Goal: Transaction & Acquisition: Purchase product/service

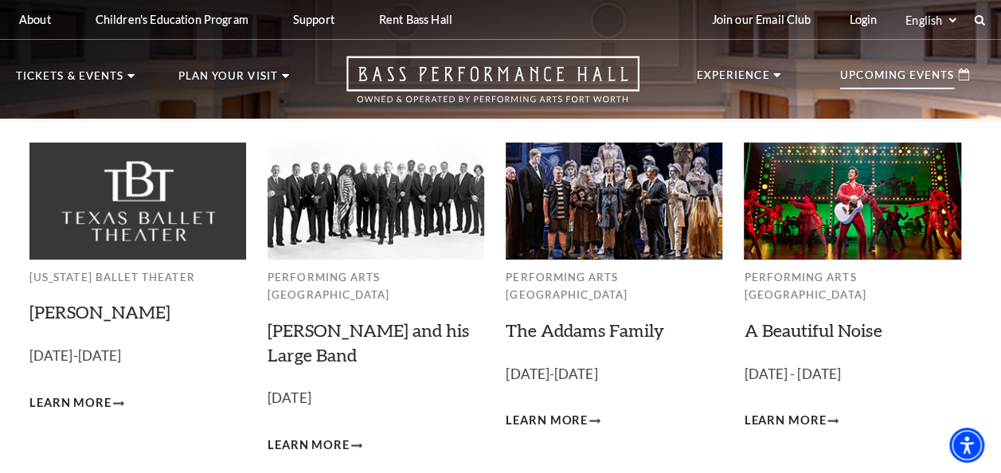
click at [869, 72] on p "Upcoming Events" at bounding box center [897, 79] width 114 height 19
click at [895, 76] on p "Upcoming Events" at bounding box center [897, 79] width 114 height 19
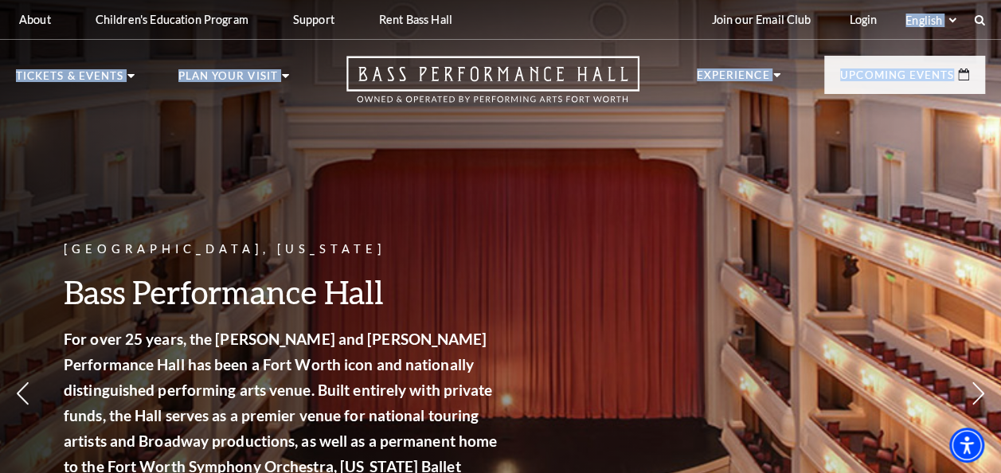
drag, startPoint x: 993, startPoint y: 37, endPoint x: 989, endPoint y: 72, distance: 35.3
click at [989, 72] on header "About Performing Arts Fort Worth Bass Performance Hall Maddox Muse Center Resid…" at bounding box center [500, 59] width 1001 height 119
click at [709, 142] on div "Fort Worth, Texas Bass Performance Hall For over 25 years, the Nancy Lee and Pe…" at bounding box center [500, 342] width 1001 height 719
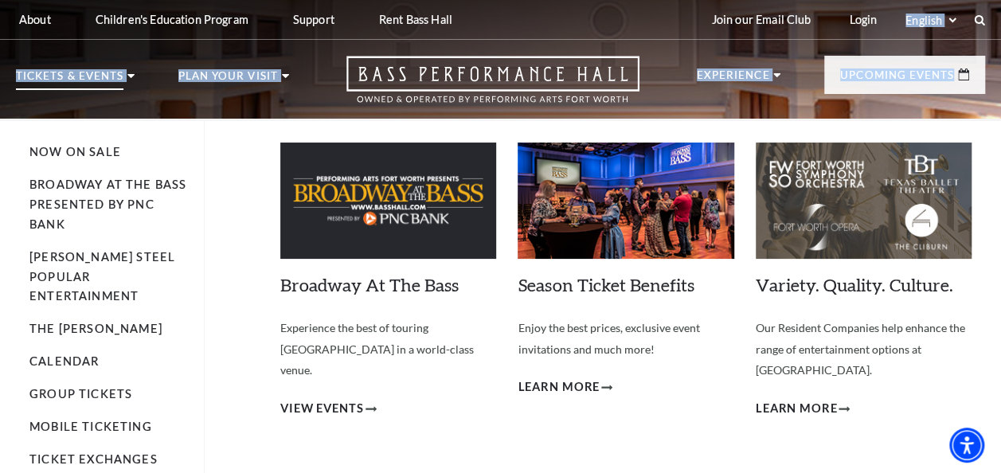
click at [89, 74] on p "Tickets & Events" at bounding box center [70, 80] width 108 height 19
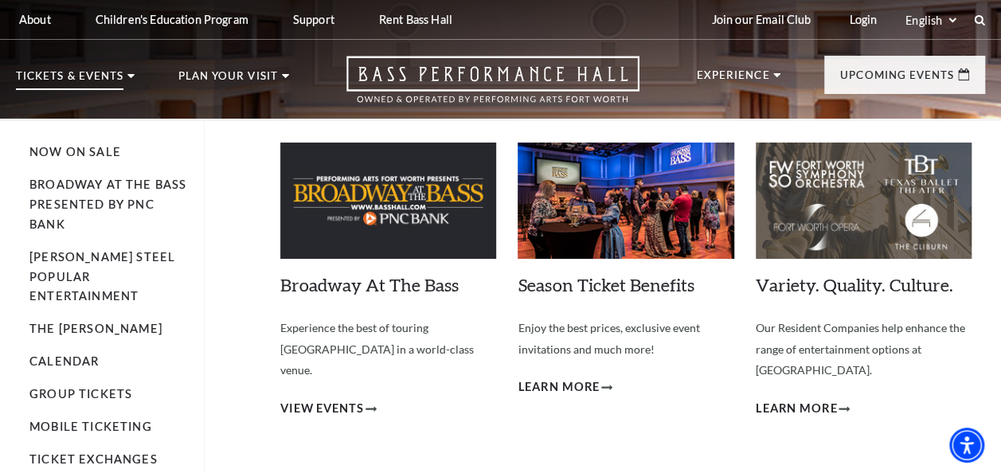
click at [129, 74] on icon at bounding box center [130, 76] width 7 height 4
click at [89, 153] on link "Now On Sale" at bounding box center [75, 152] width 92 height 14
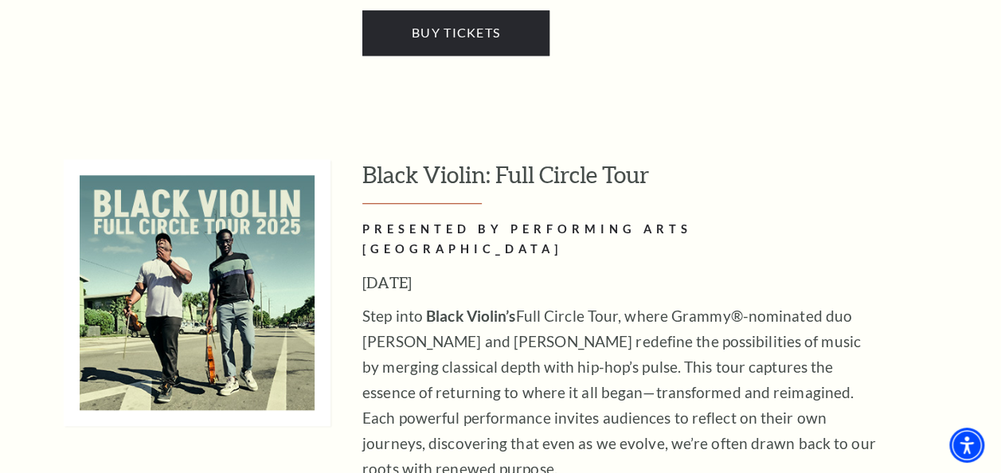
scroll to position [3621, 0]
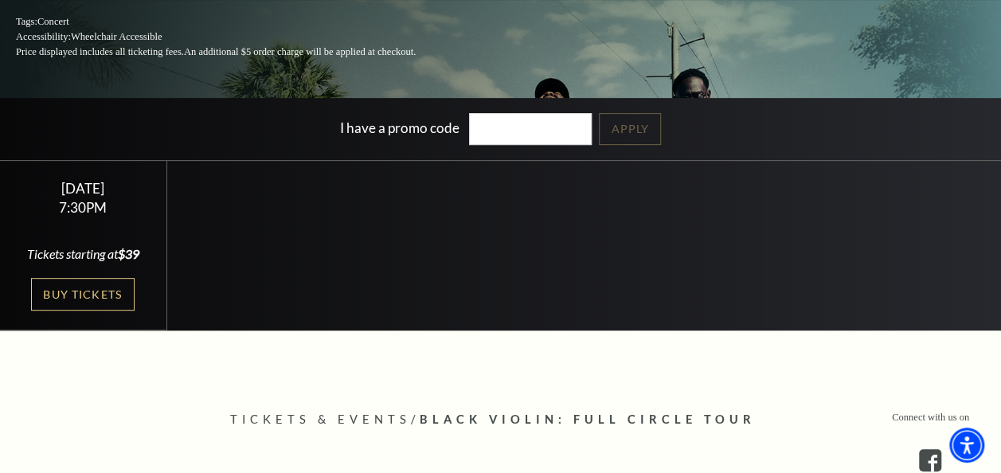
scroll to position [268, 0]
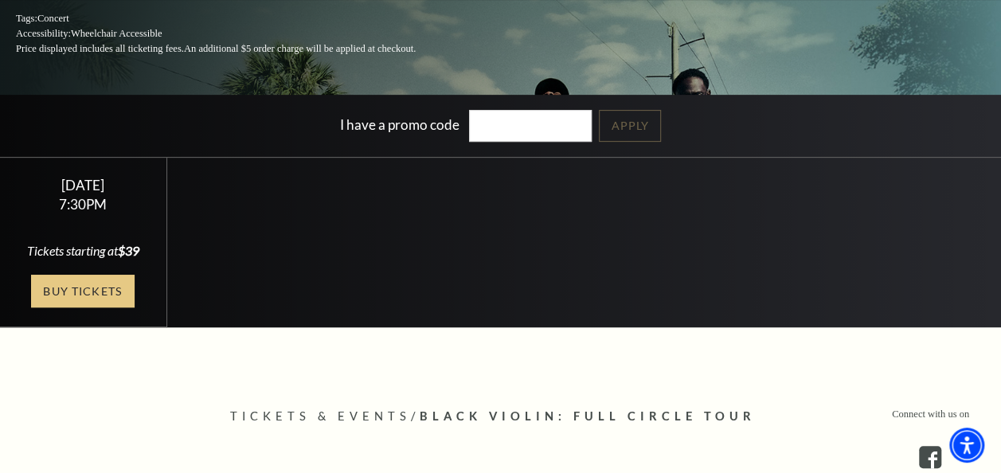
click at [92, 291] on link "Buy Tickets" at bounding box center [83, 291] width 104 height 33
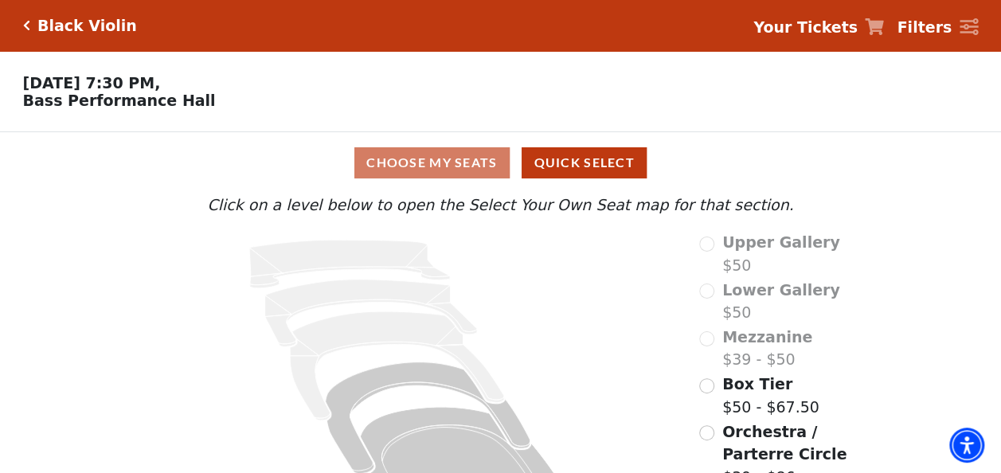
click at [435, 163] on div "Choose My Seats Quick Select" at bounding box center [500, 162] width 751 height 31
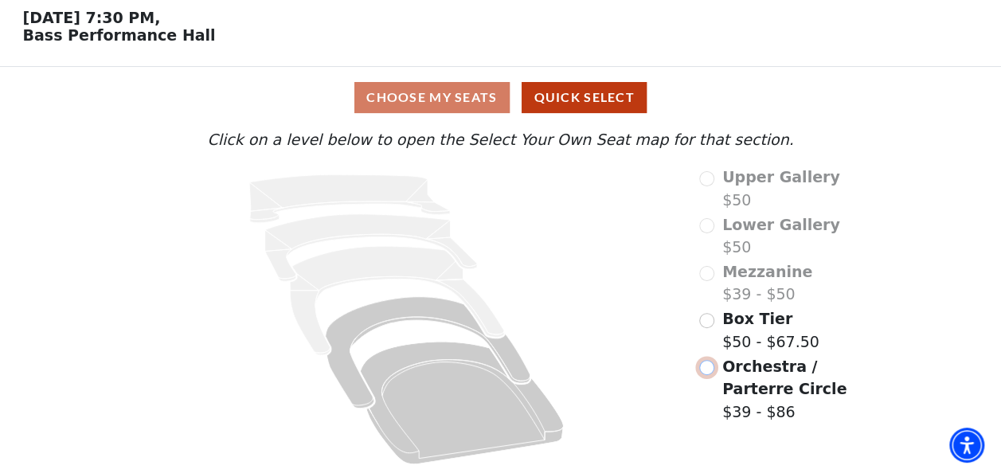
click at [709, 370] on input "Orchestra / Parterre Circle$39 - $86\a" at bounding box center [706, 367] width 15 height 15
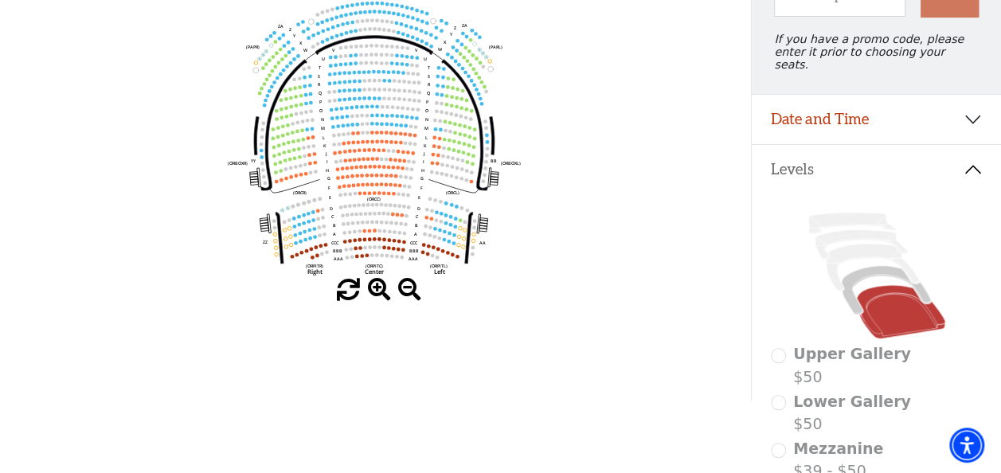
scroll to position [206, 0]
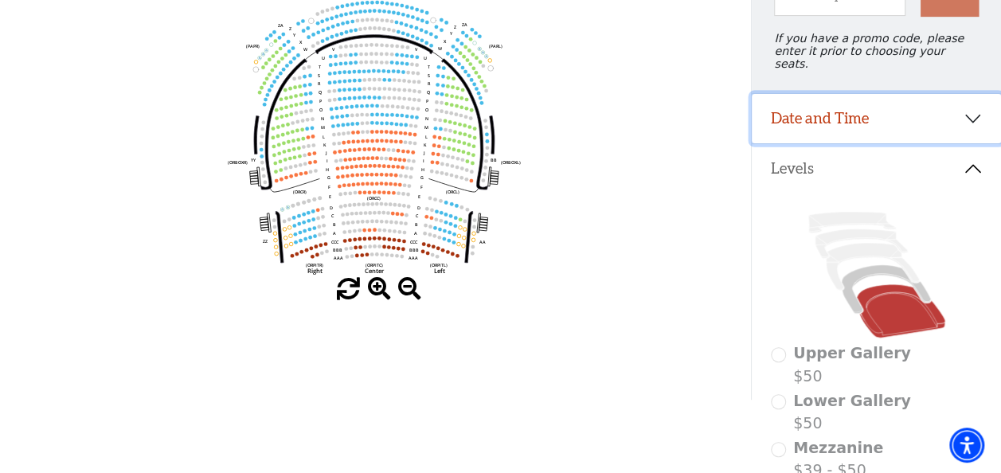
click at [976, 115] on button "Date and Time" at bounding box center [876, 118] width 249 height 49
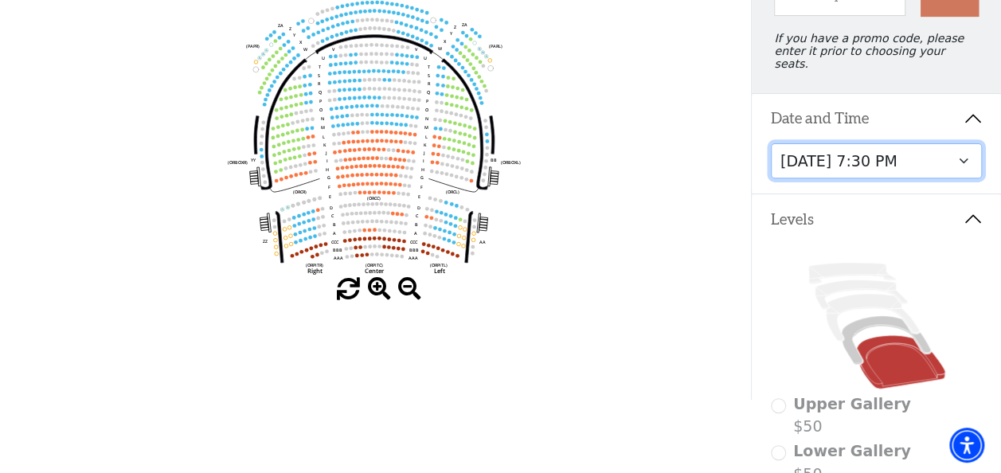
click at [895, 155] on select "Tuesday, November 4 at 7:30 PM" at bounding box center [877, 161] width 212 height 36
click at [771, 143] on select "Tuesday, November 4 at 7:30 PM" at bounding box center [877, 161] width 212 height 36
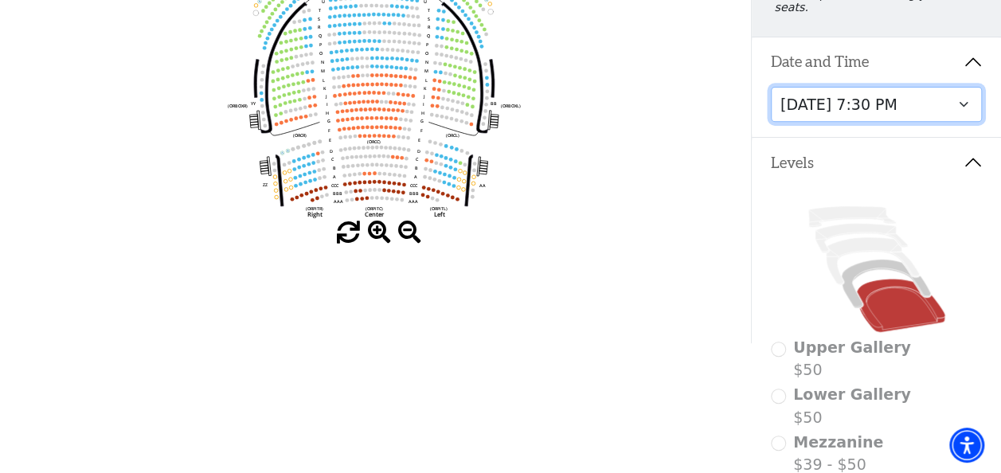
scroll to position [257, 0]
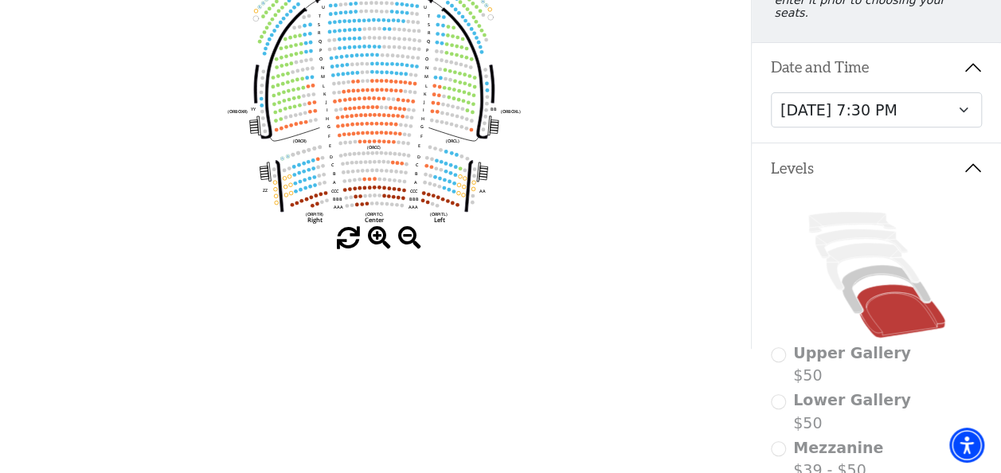
click at [375, 236] on span at bounding box center [379, 238] width 23 height 23
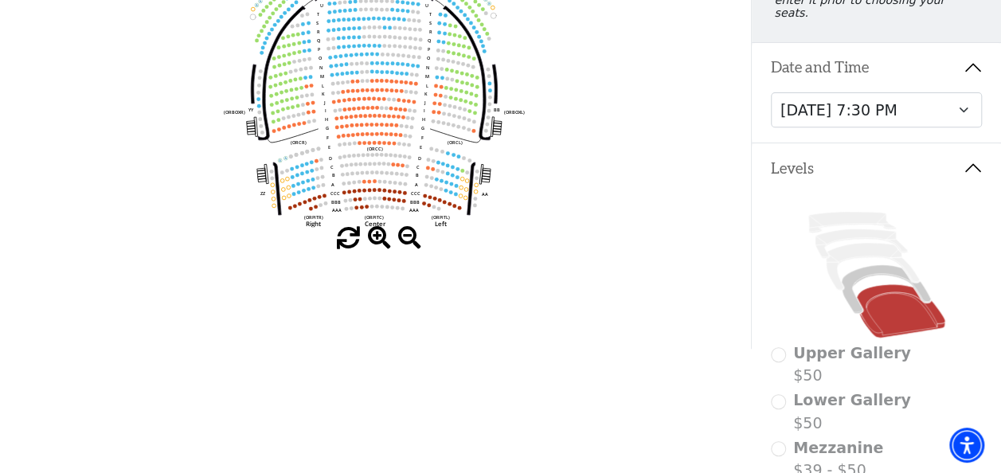
click at [375, 236] on span at bounding box center [379, 238] width 23 height 23
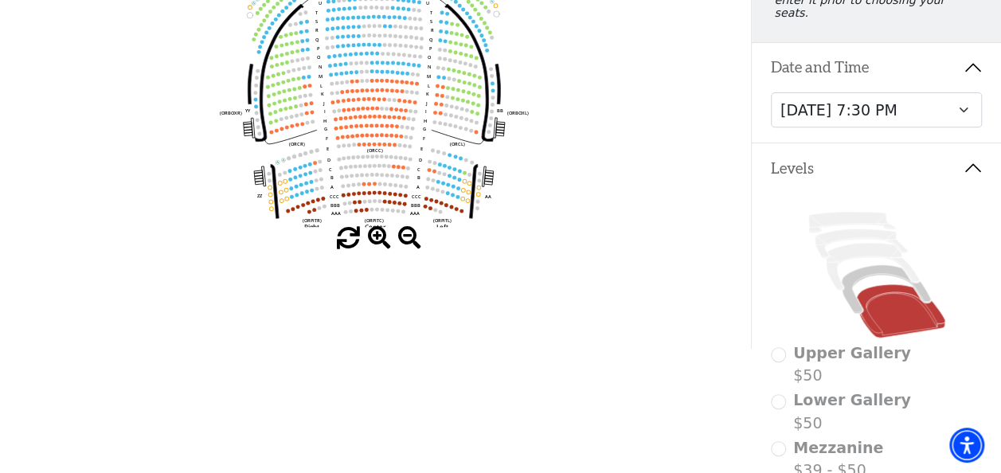
click at [375, 236] on span at bounding box center [379, 238] width 23 height 23
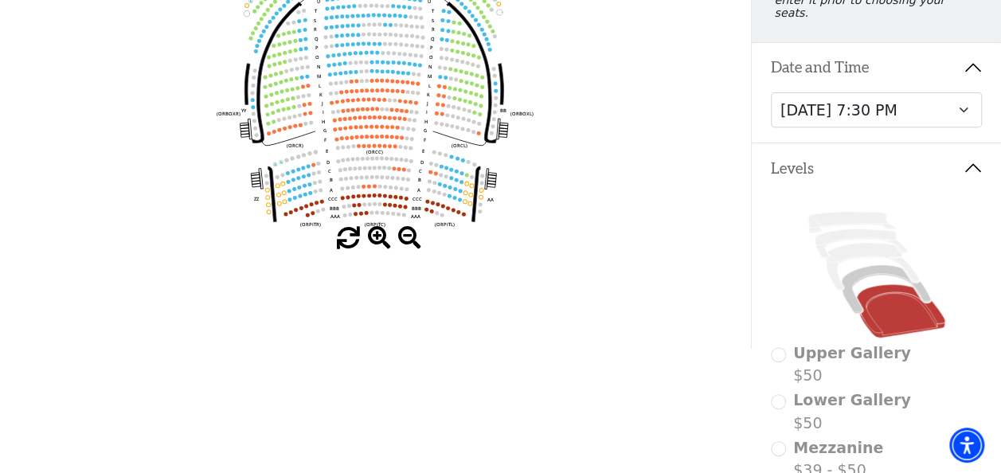
click at [375, 236] on span at bounding box center [379, 238] width 23 height 23
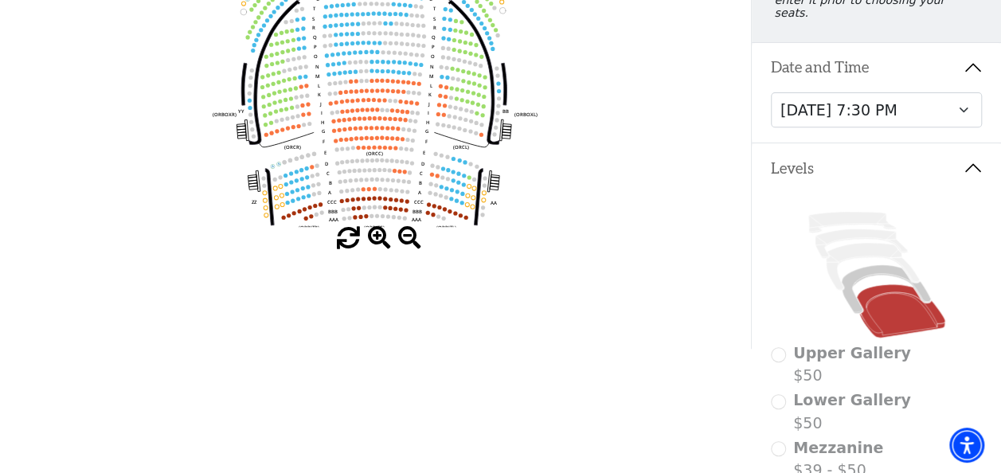
click at [375, 236] on span at bounding box center [379, 238] width 23 height 23
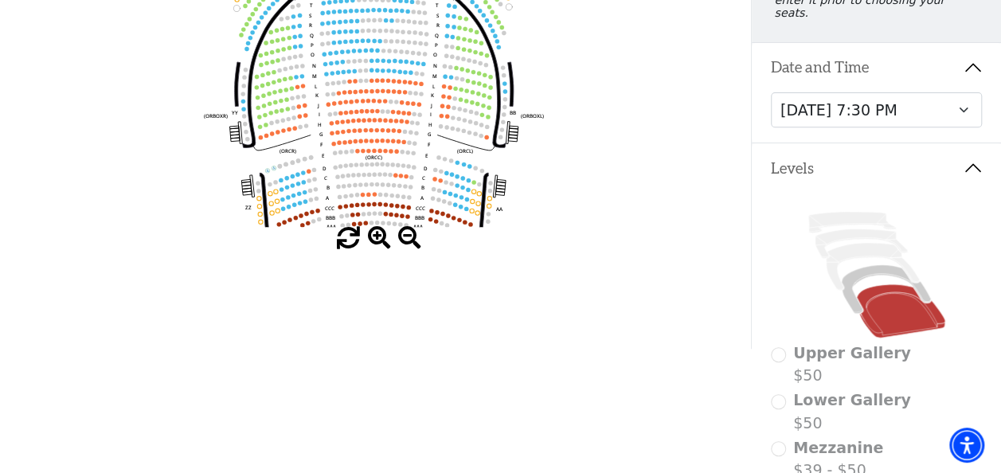
click at [375, 236] on span at bounding box center [379, 238] width 23 height 23
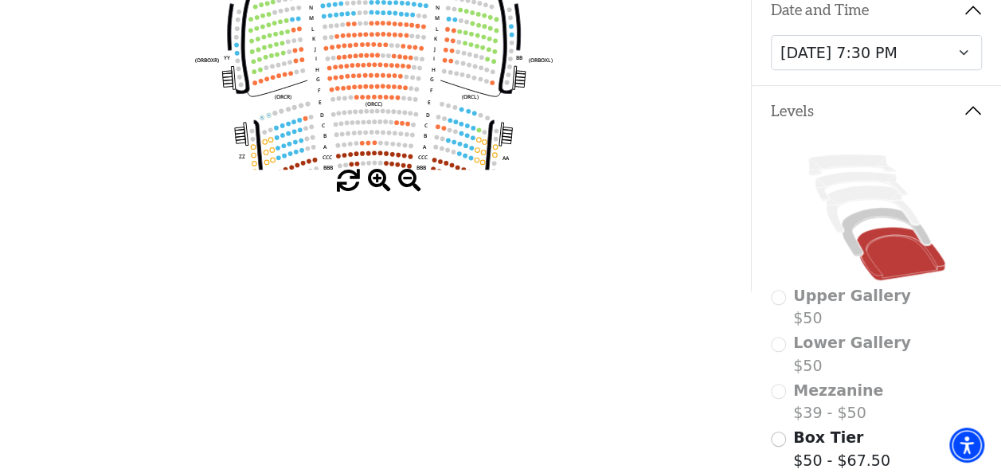
scroll to position [319, 0]
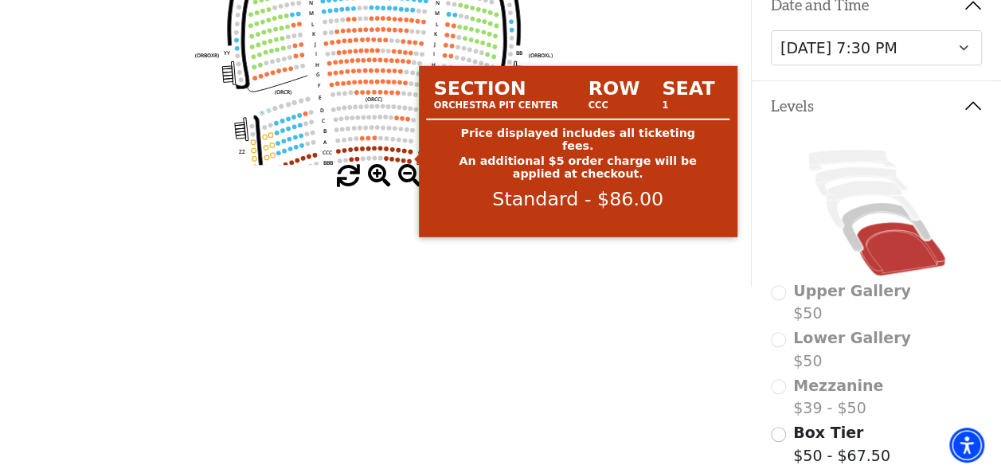
click at [410, 154] on circle at bounding box center [411, 151] width 5 height 5
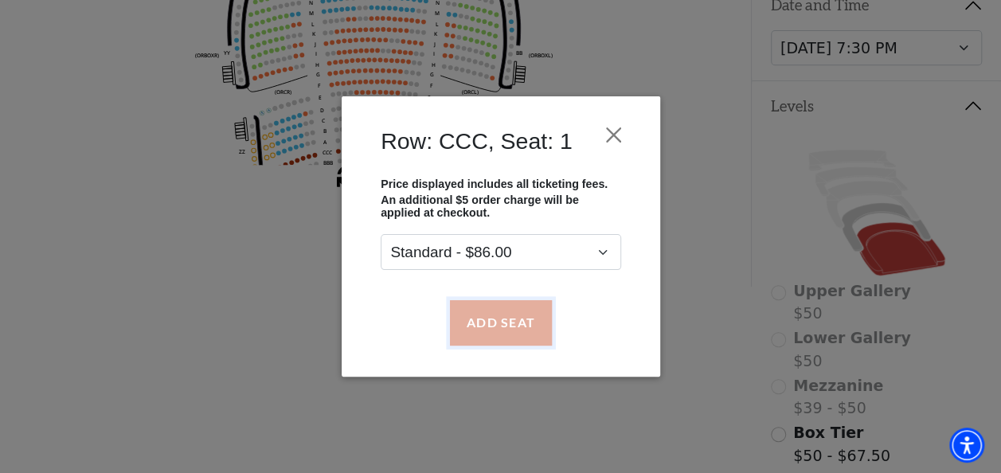
click at [489, 310] on button "Add Seat" at bounding box center [500, 322] width 102 height 45
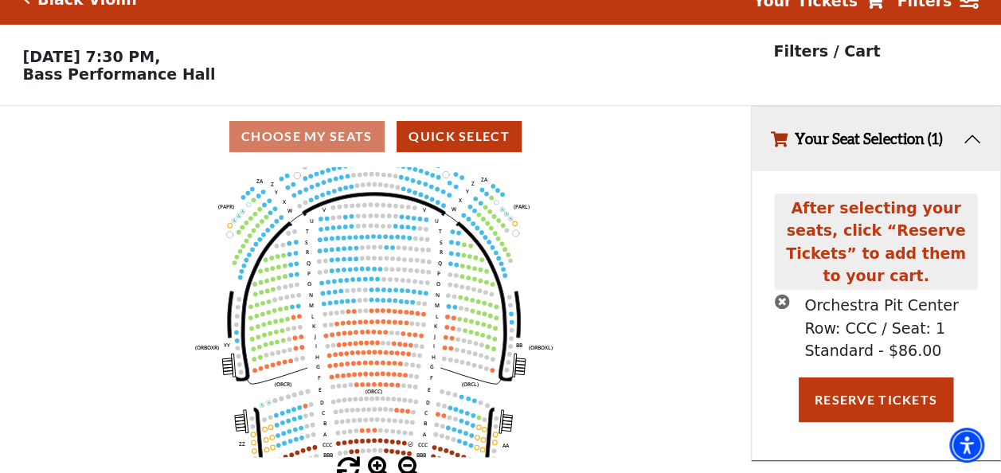
scroll to position [37, 0]
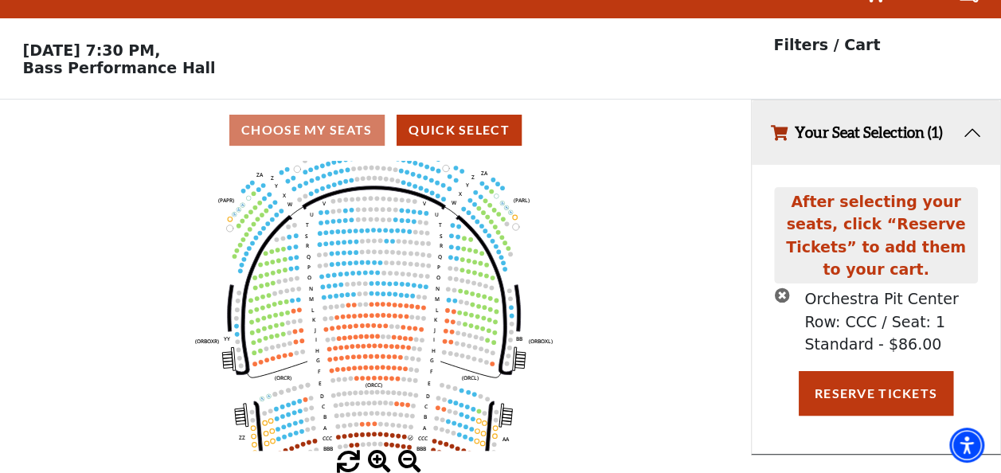
click at [406, 434] on icon "Left (ORPITL) Right (ORPITR) Center (ORPITC) ZZ AA YY BB ZA ZA (ORCL) (ORCR) (O…" at bounding box center [375, 306] width 676 height 290
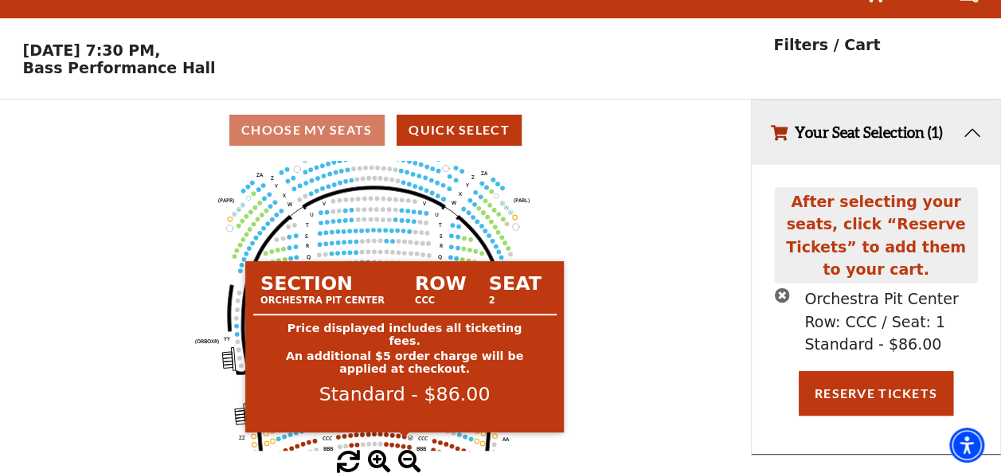
click at [405, 436] on circle at bounding box center [404, 436] width 5 height 5
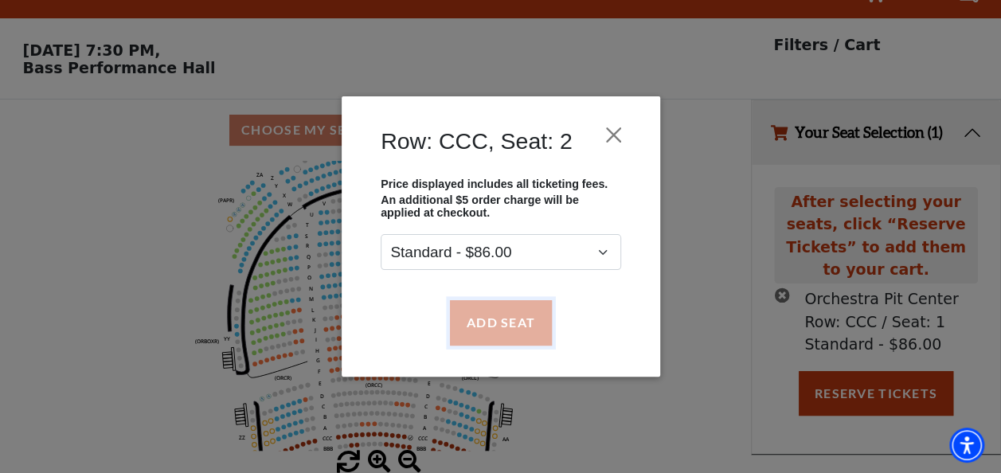
click at [516, 328] on button "Add Seat" at bounding box center [500, 322] width 102 height 45
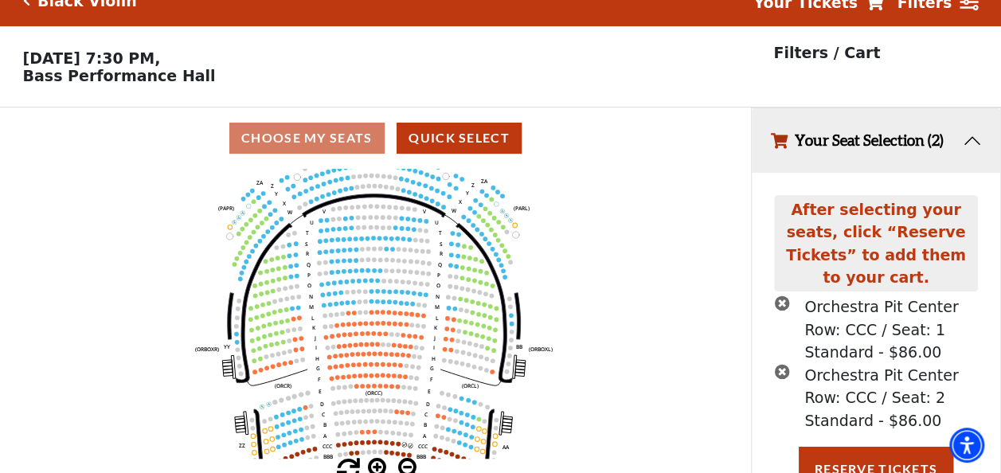
scroll to position [63, 0]
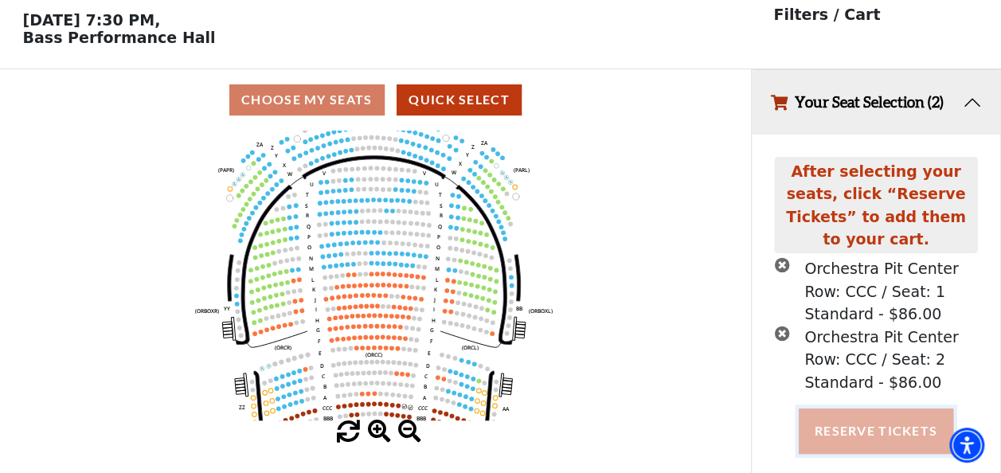
click at [871, 415] on button "Reserve Tickets" at bounding box center [876, 431] width 155 height 45
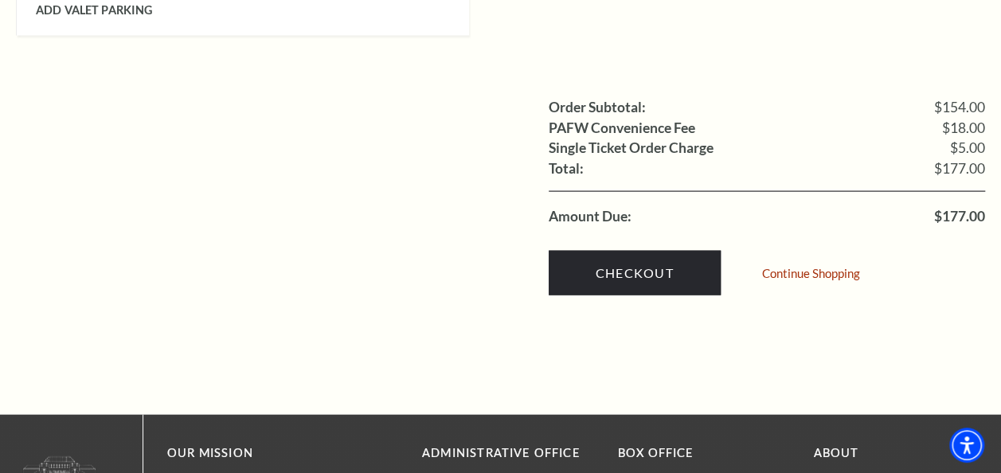
scroll to position [1533, 0]
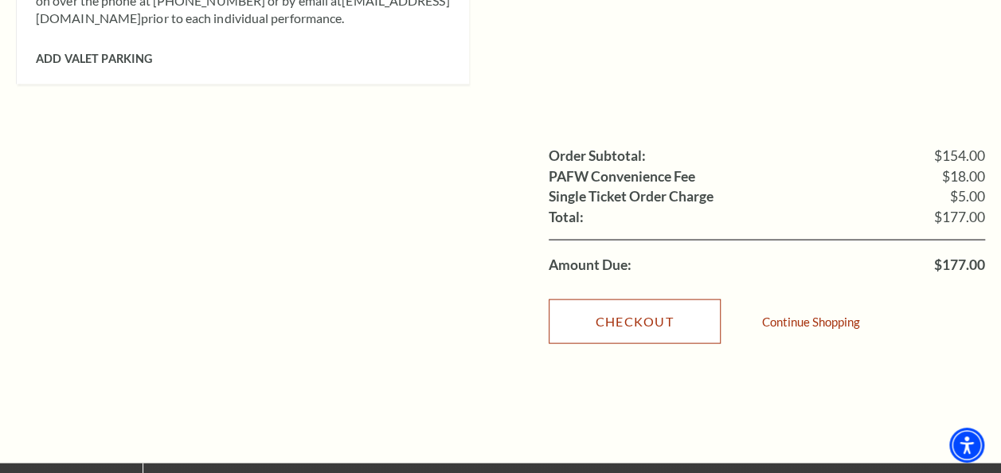
click at [636, 300] on link "Checkout" at bounding box center [635, 322] width 172 height 45
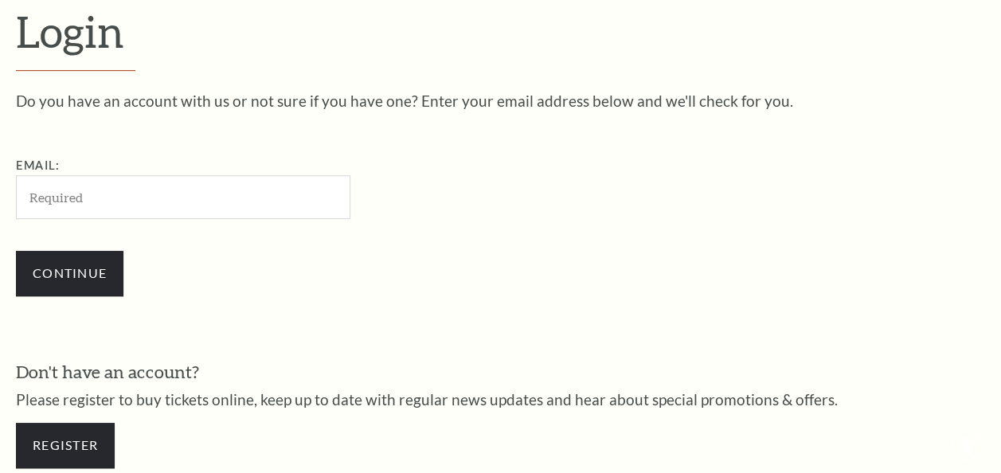
scroll to position [422, 0]
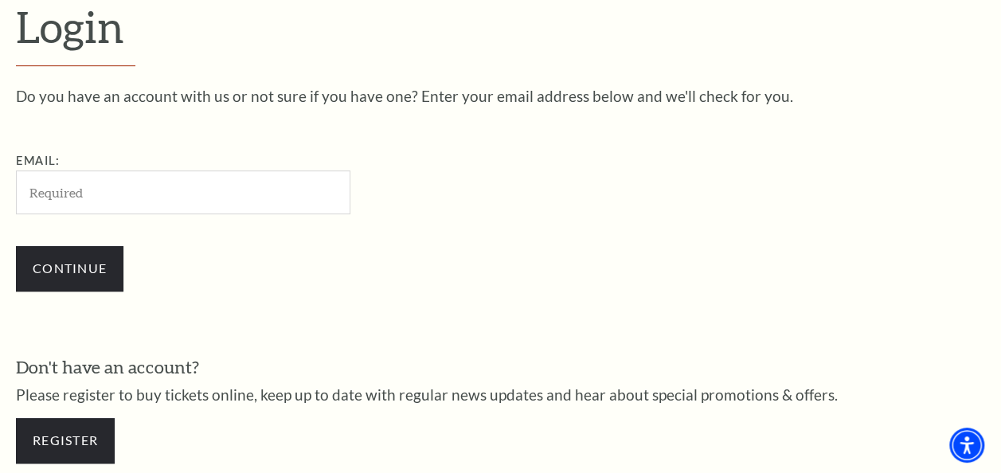
click at [636, 284] on div "Do you have an account with us or not sure if you have one? Enter your email ad…" at bounding box center [500, 197] width 969 height 219
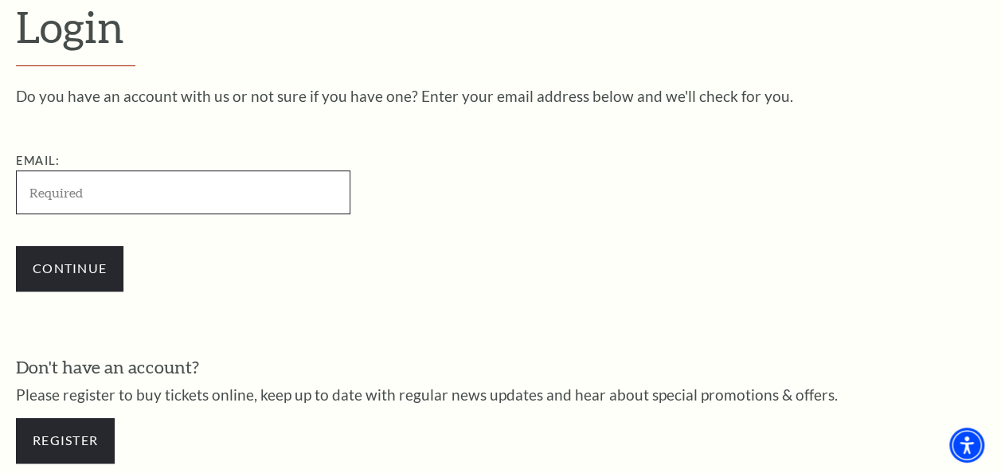
click at [220, 193] on input "Email:" at bounding box center [183, 192] width 335 height 44
type input "[EMAIL_ADDRESS][DOMAIN_NAME]"
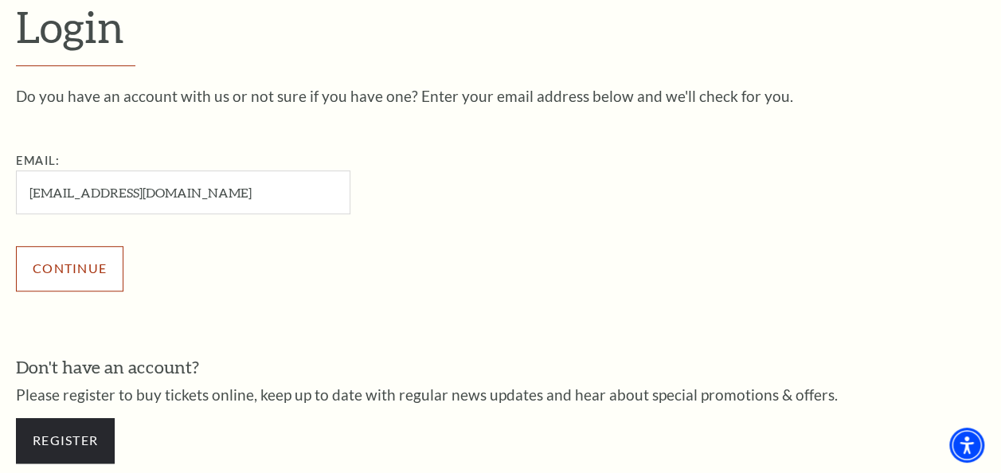
click at [60, 271] on input "Continue" at bounding box center [70, 268] width 108 height 45
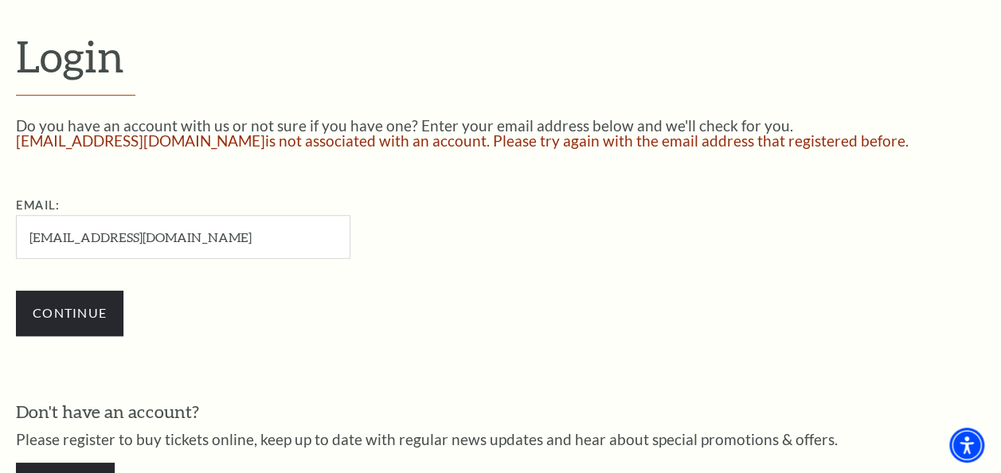
click at [166, 242] on input "[EMAIL_ADDRESS][DOMAIN_NAME]" at bounding box center [183, 237] width 335 height 44
drag, startPoint x: 217, startPoint y: 233, endPoint x: -3, endPoint y: 236, distance: 219.9
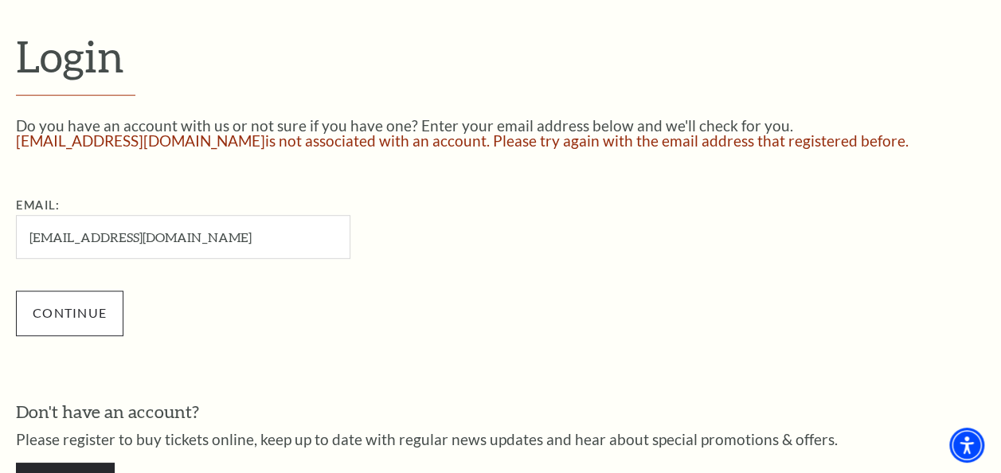
type input "[EMAIL_ADDRESS][DOMAIN_NAME]"
click at [64, 312] on input "Continue" at bounding box center [70, 313] width 108 height 45
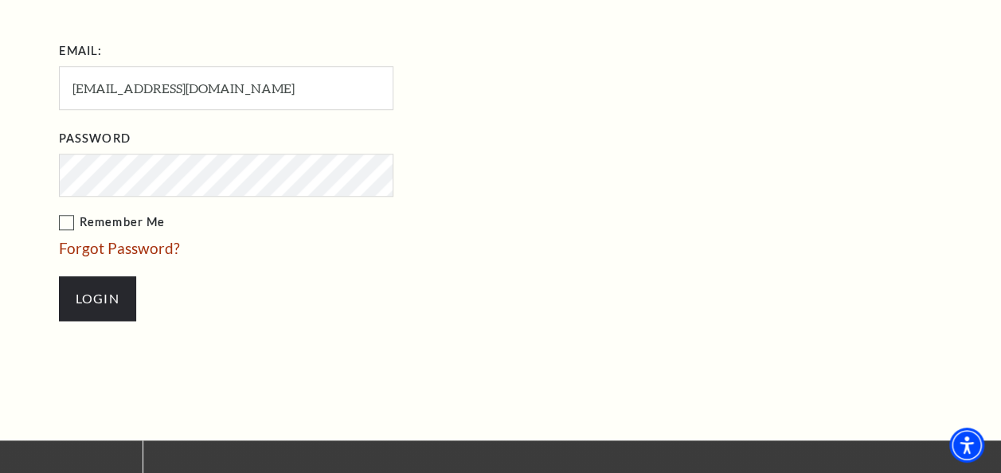
scroll to position [633, 0]
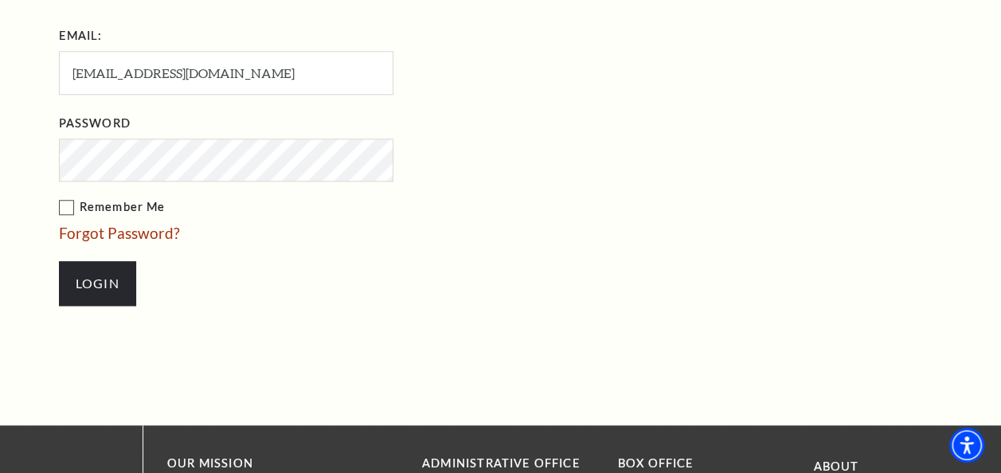
click at [65, 198] on label "Remember Me" at bounding box center [306, 208] width 494 height 20
click at [0, 0] on input "Remember Me" at bounding box center [0, 0] width 0 height 0
click at [100, 261] on input "Login" at bounding box center [97, 283] width 77 height 45
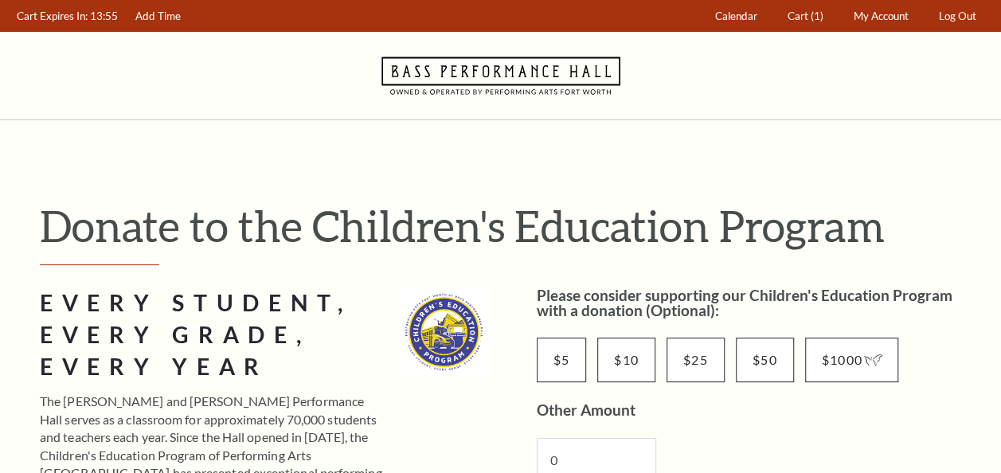
click at [96, 260] on div "Donate to the Children's Education Program" at bounding box center [513, 232] width 946 height 65
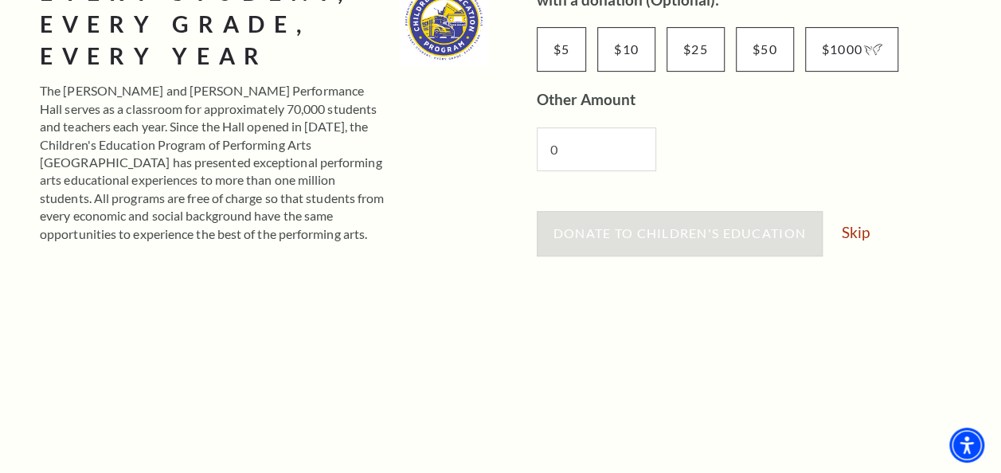
scroll to position [254, 0]
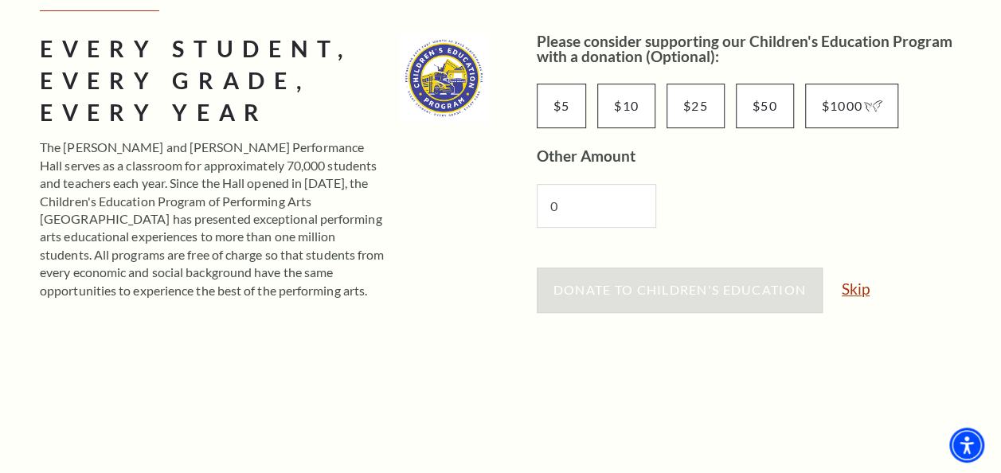
click at [855, 290] on link "Skip" at bounding box center [856, 288] width 28 height 15
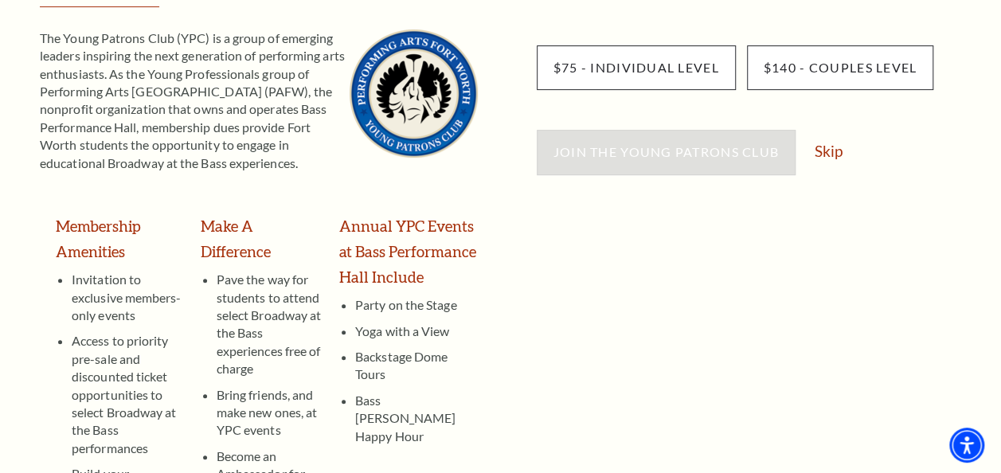
scroll to position [250, 0]
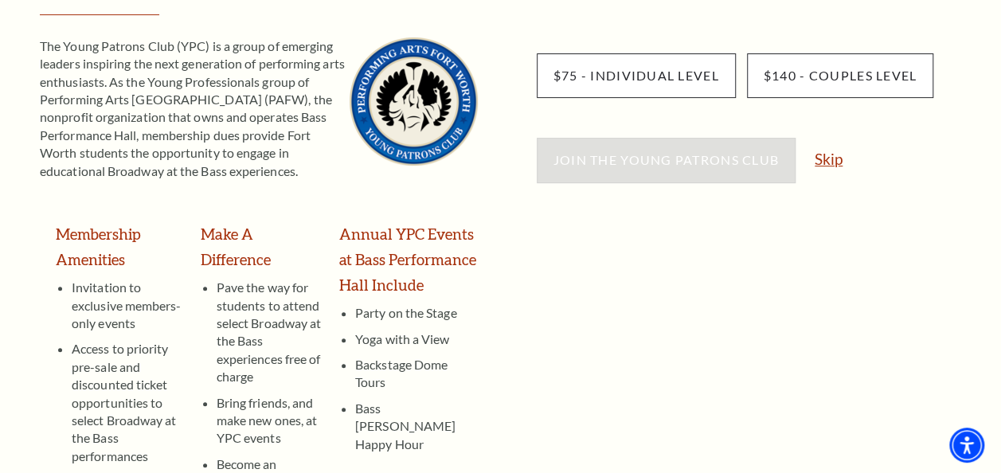
click at [817, 163] on link "Skip" at bounding box center [829, 158] width 28 height 15
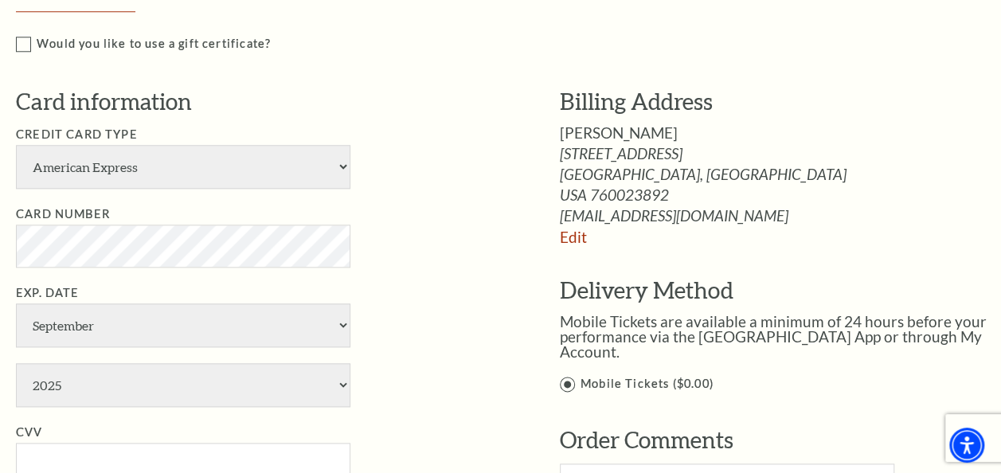
scroll to position [792, 0]
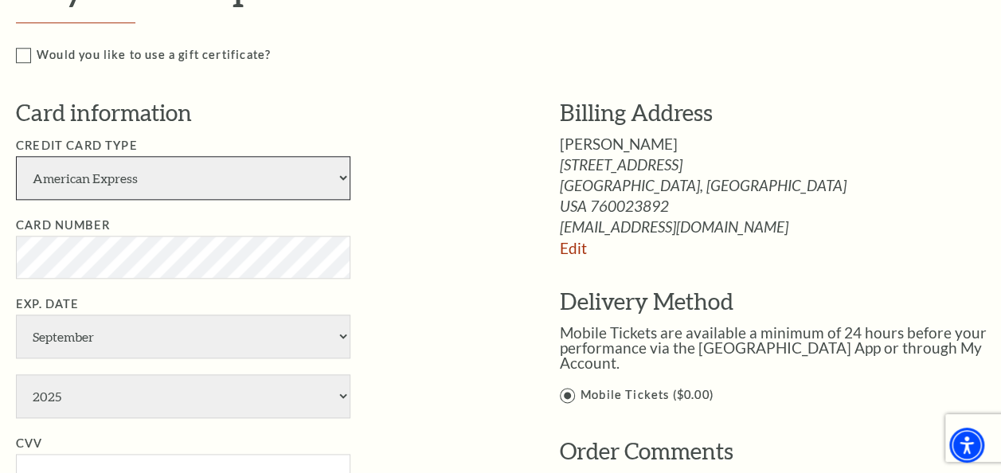
click at [343, 175] on select "American Express Visa Master Card Discover" at bounding box center [183, 178] width 335 height 44
select select "25"
click at [16, 156] on select "American Express Visa Master Card Discover" at bounding box center [183, 178] width 335 height 44
click at [341, 172] on select "American Express Visa Master Card Discover" at bounding box center [183, 178] width 335 height 44
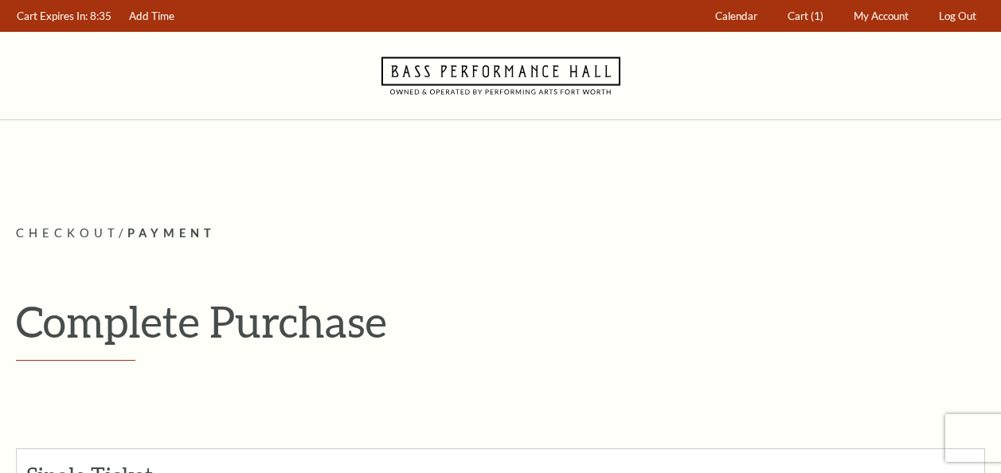
select select "25"
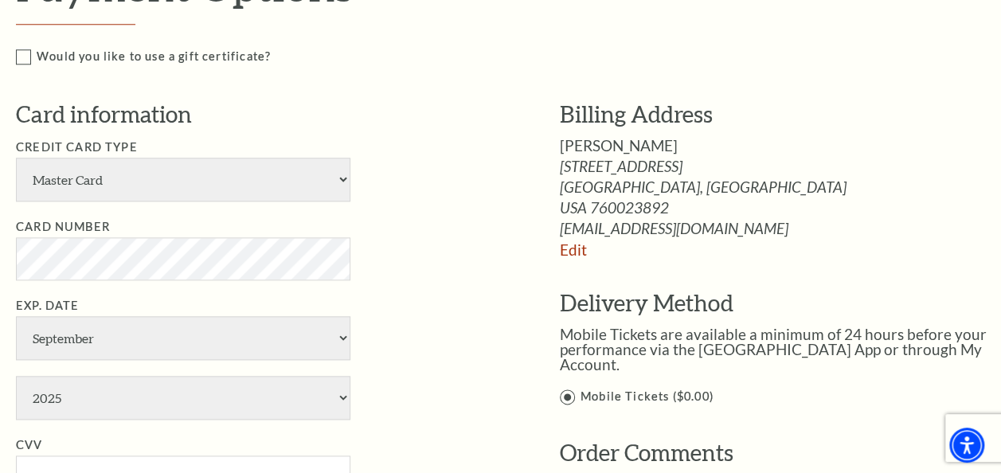
scroll to position [792, 0]
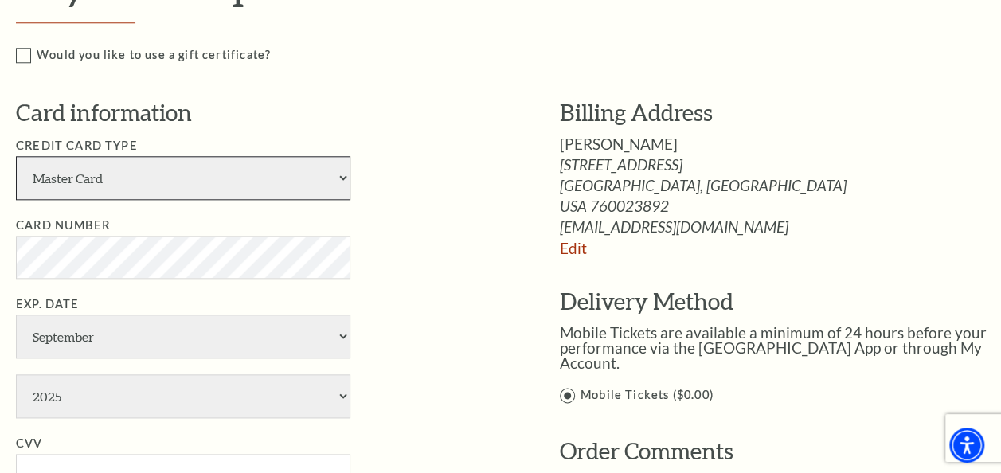
click at [343, 174] on select "American Express Visa Master Card Discover" at bounding box center [183, 178] width 335 height 44
click at [16, 156] on select "American Express Visa Master Card Discover" at bounding box center [183, 178] width 335 height 44
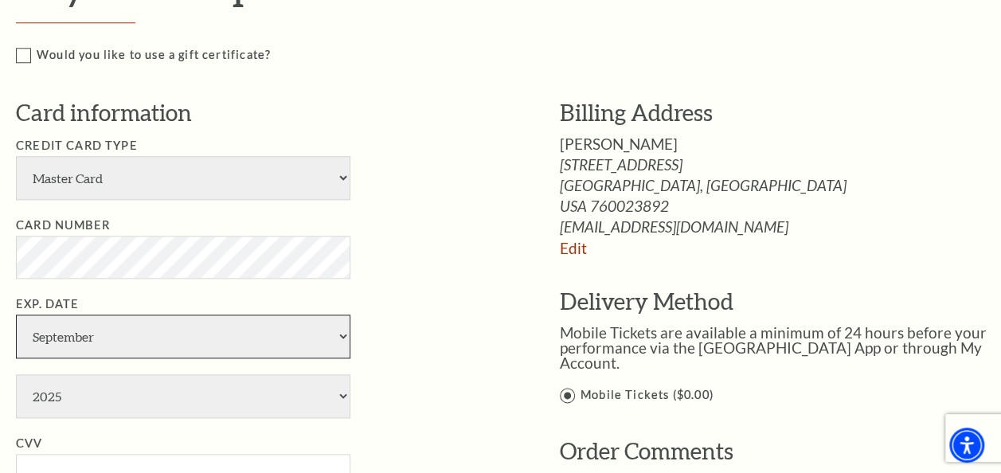
select select "4"
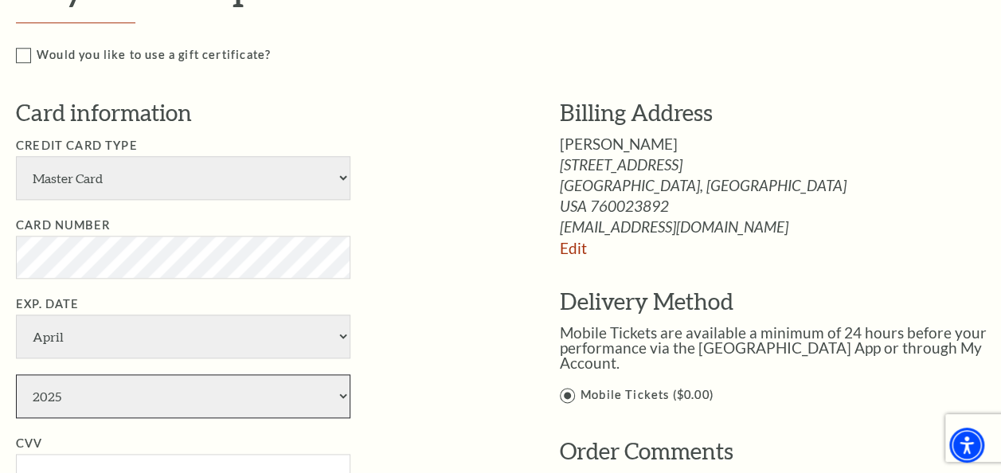
select select "2028"
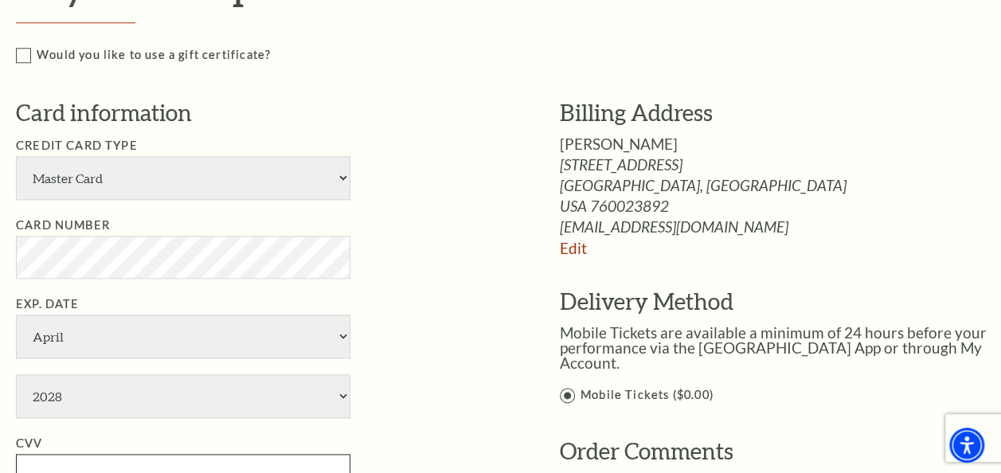
type input "758"
type input "[PERSON_NAME]"
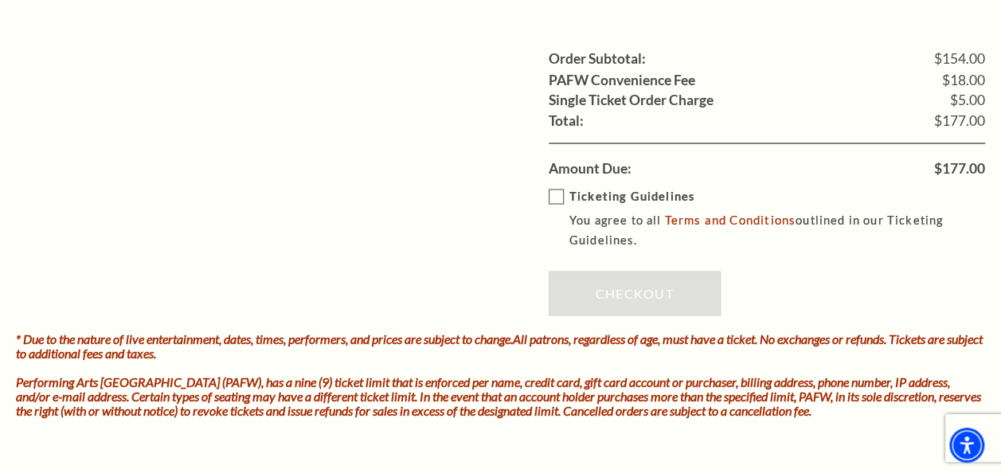
scroll to position [1432, 0]
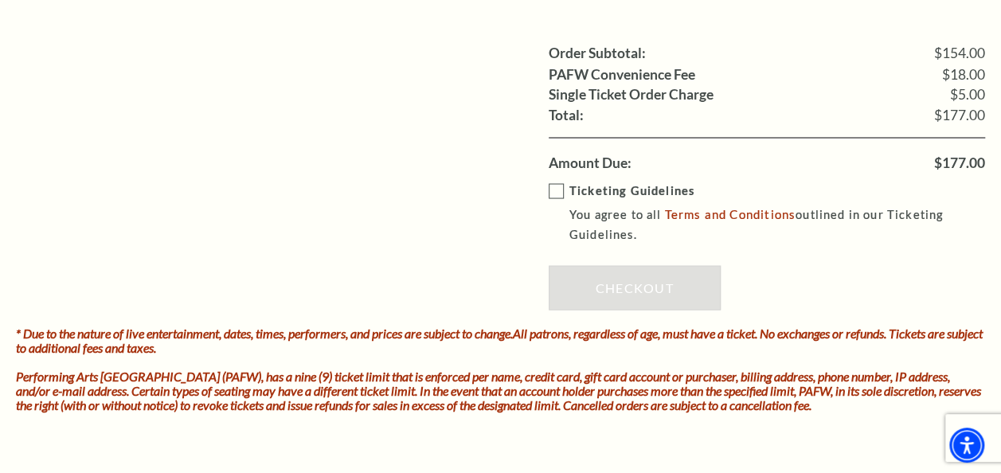
click at [563, 185] on label "Ticketing Guidelines You agree to all Terms and Conditions outlined in our Tick…" at bounding box center [779, 213] width 460 height 64
click at [0, 0] on input "Ticketing Guidelines You agree to all Terms and Conditions outlined in our Tick…" at bounding box center [0, 0] width 0 height 0
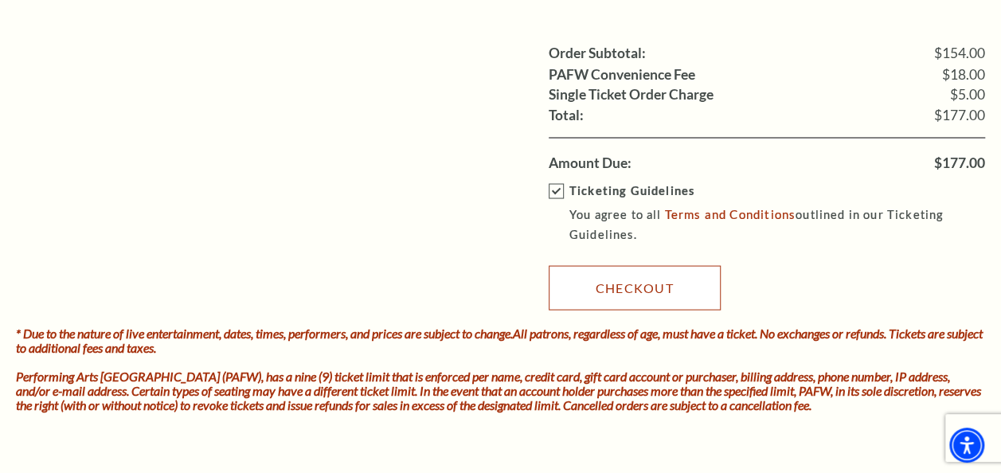
click at [651, 276] on link "Checkout" at bounding box center [635, 287] width 172 height 45
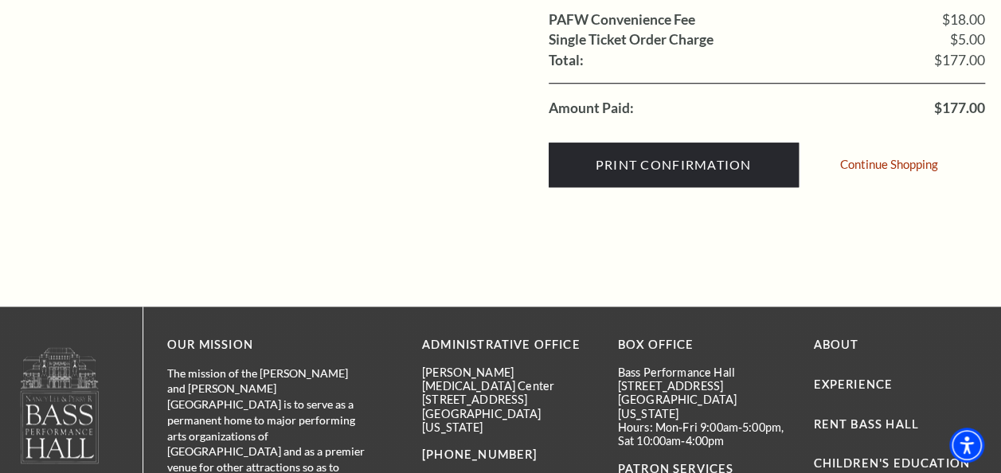
scroll to position [589, 0]
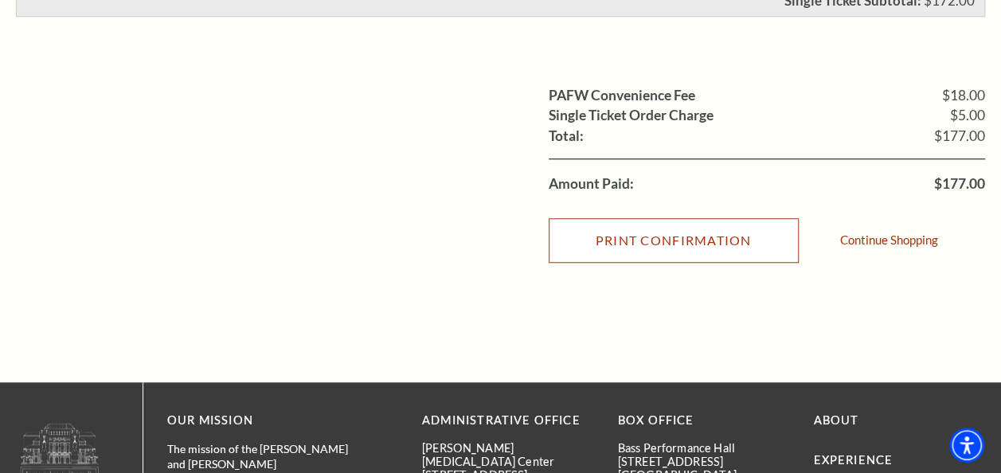
click at [722, 237] on input "Print Confirmation" at bounding box center [674, 240] width 250 height 45
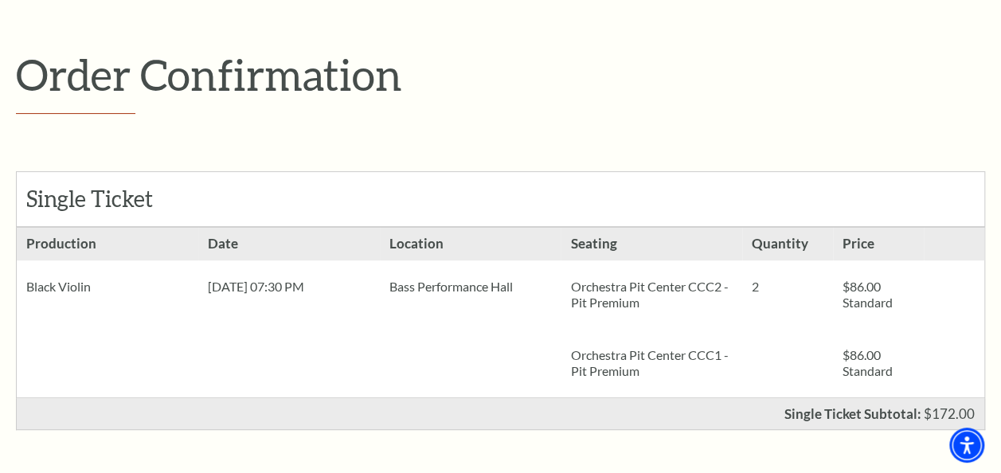
scroll to position [37, 0]
